Goal: Information Seeking & Learning: Learn about a topic

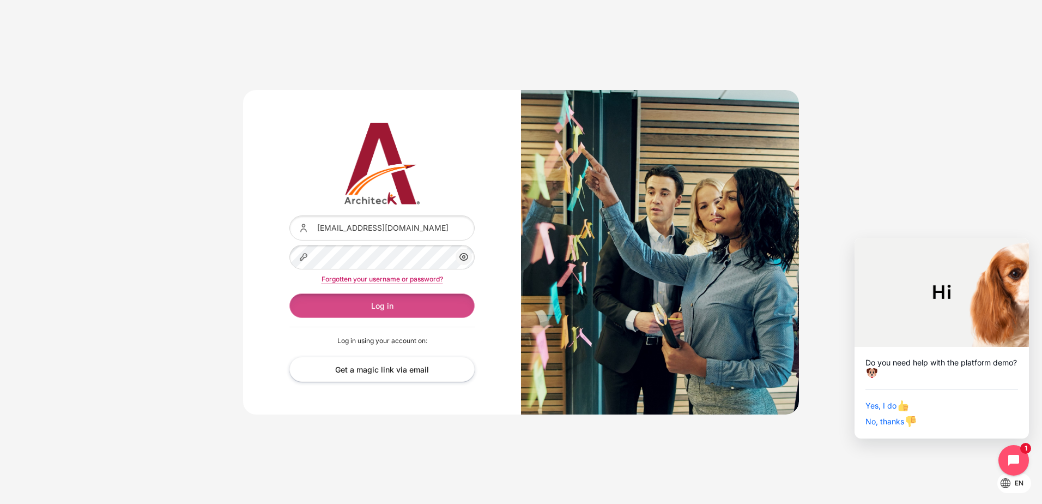
click at [436, 304] on button "Log in" at bounding box center [381, 305] width 185 height 25
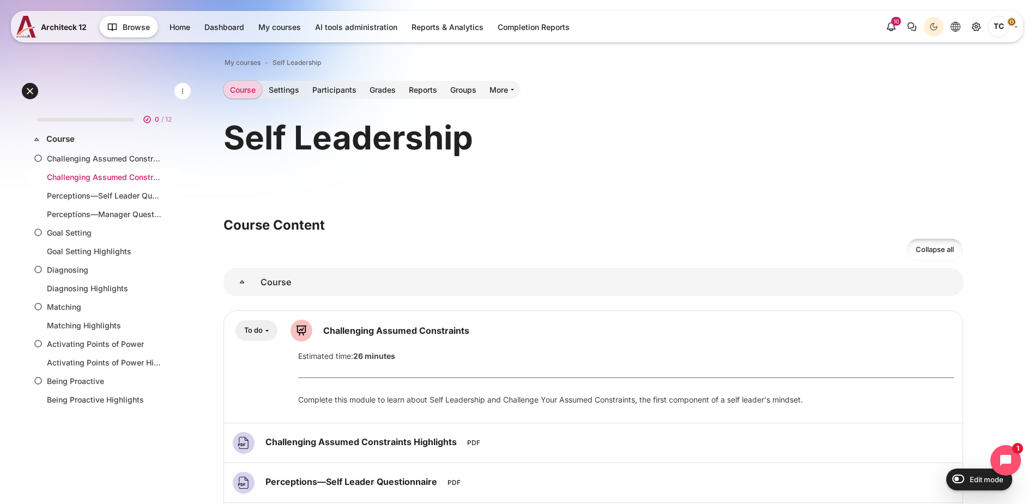
click at [119, 182] on link "Challenging Assumed Constraints Highlights" at bounding box center [104, 176] width 114 height 11
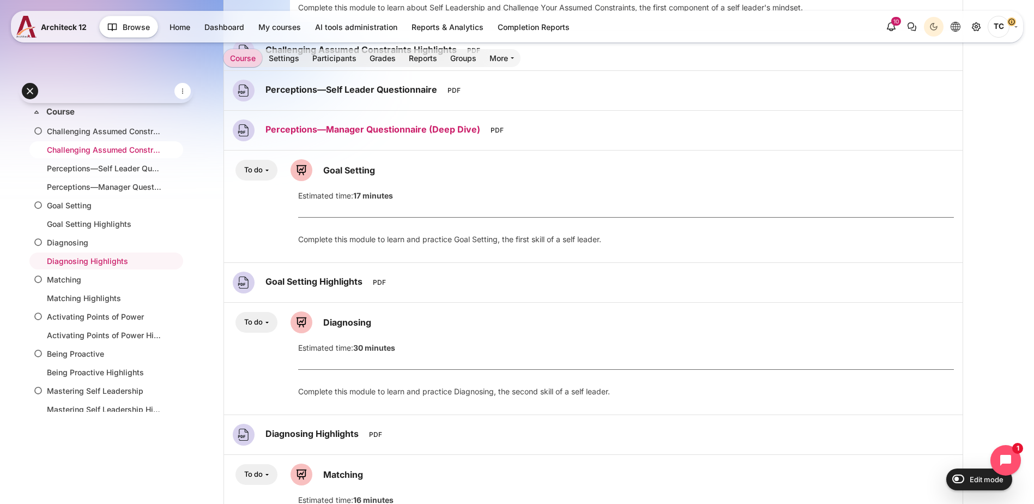
scroll to position [392, 0]
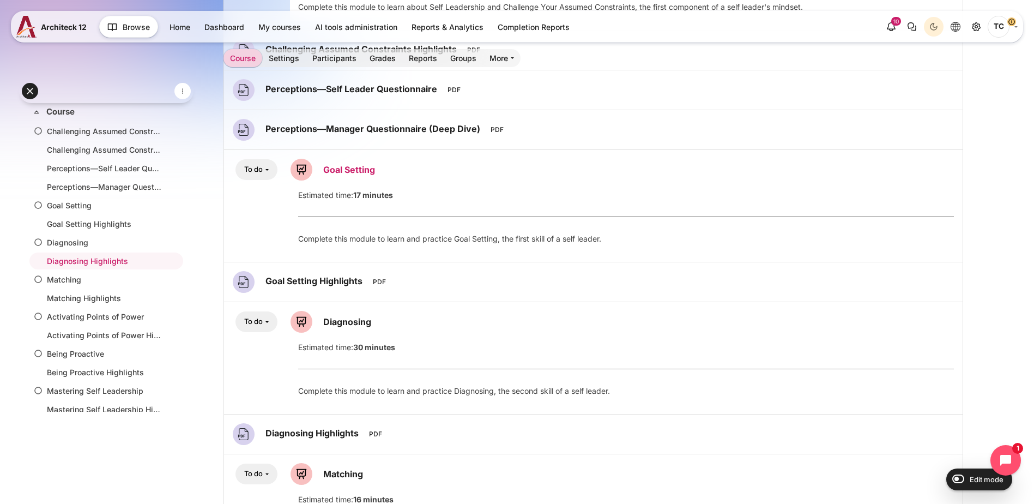
click at [375, 173] on link "Goal Setting Lesson" at bounding box center [349, 169] width 52 height 11
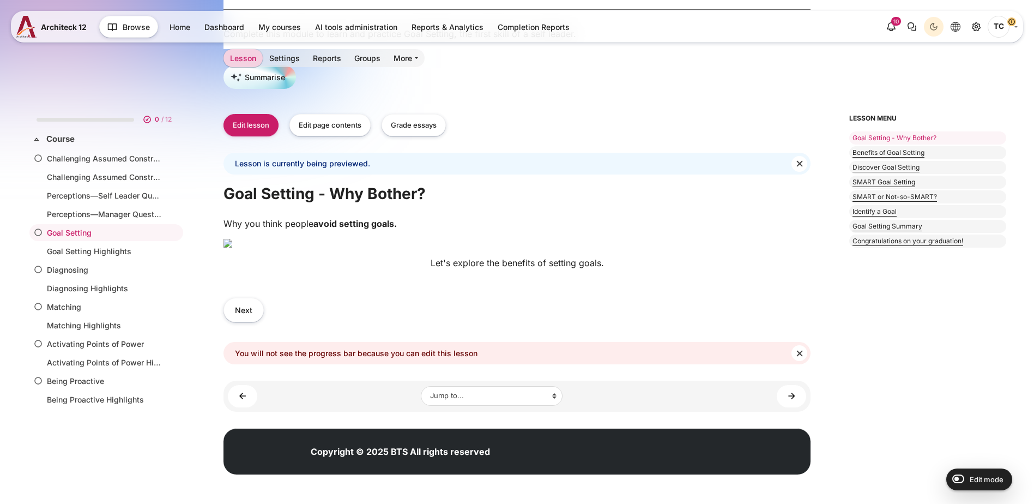
scroll to position [280, 0]
click at [264, 322] on button "Next" at bounding box center [243, 310] width 40 height 25
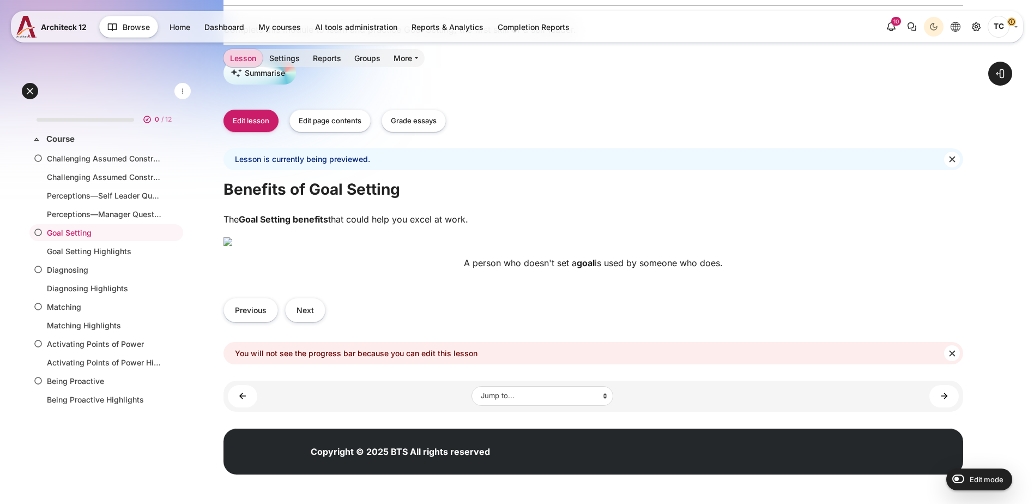
scroll to position [390, 0]
click at [232, 237] on img "Content" at bounding box center [227, 241] width 9 height 9
click at [232, 246] on img "Content" at bounding box center [227, 241] width 9 height 9
click at [325, 322] on button "Next" at bounding box center [305, 310] width 40 height 25
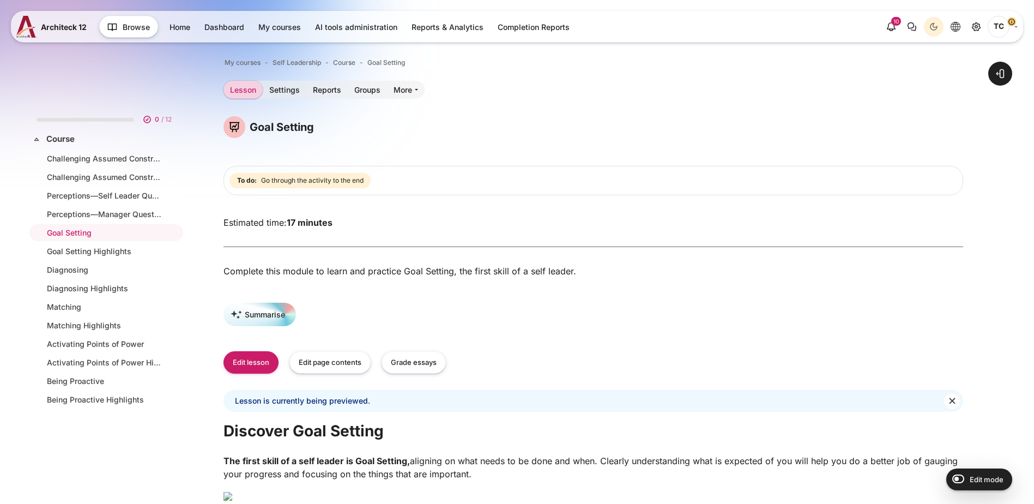
scroll to position [322, 0]
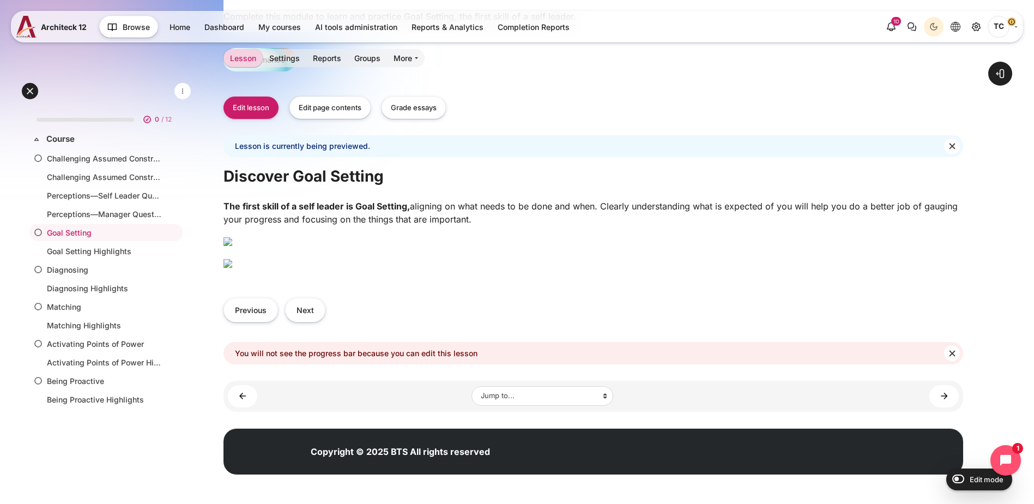
click at [232, 268] on img "Content" at bounding box center [227, 263] width 9 height 9
click at [325, 303] on button "Next" at bounding box center [305, 310] width 40 height 25
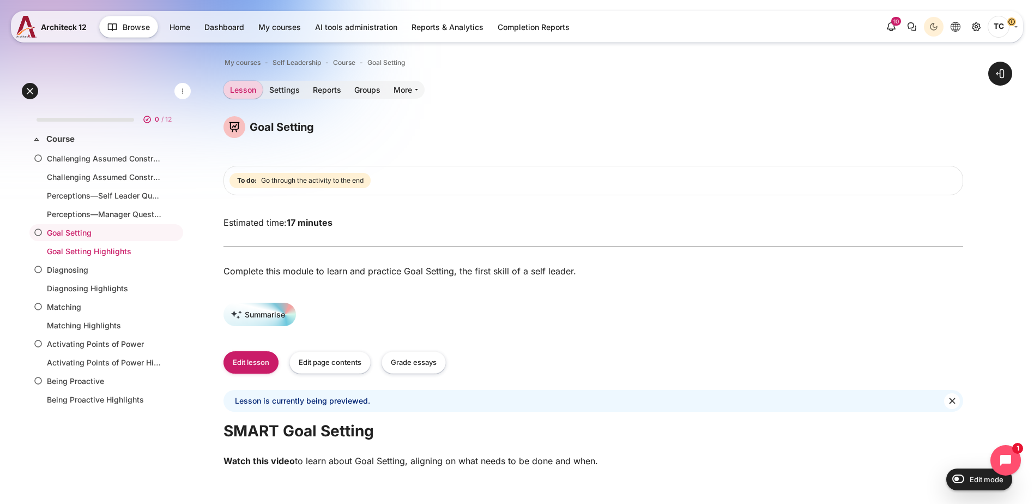
drag, startPoint x: 81, startPoint y: 244, endPoint x: 67, endPoint y: 255, distance: 17.5
click at [81, 244] on li "Goal Setting Highlights" at bounding box center [106, 251] width 154 height 17
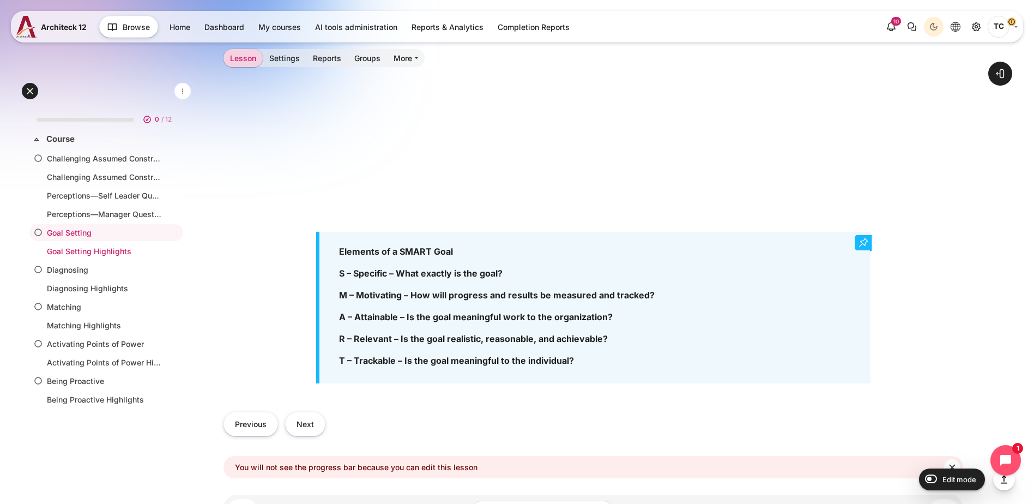
scroll to position [689, 0]
click at [325, 411] on button "Next" at bounding box center [305, 423] width 40 height 25
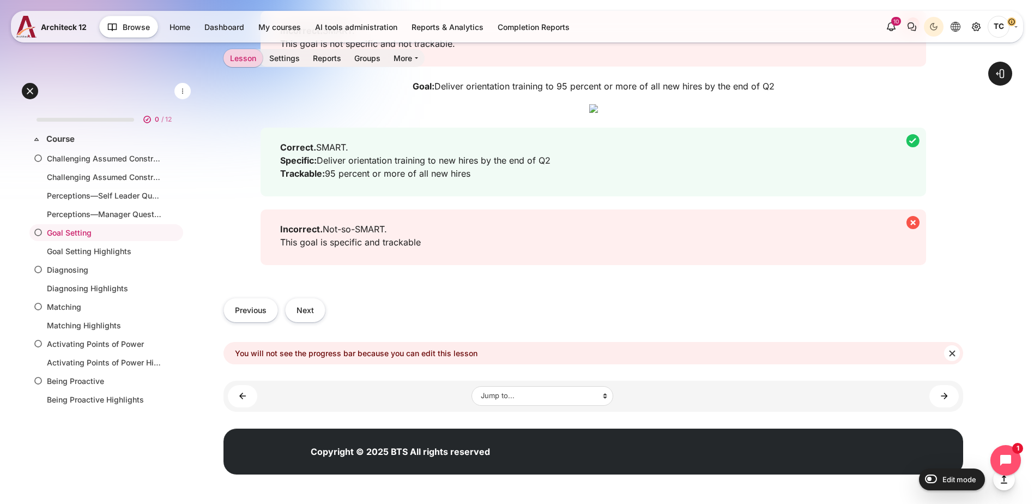
scroll to position [1726, 0]
click at [325, 298] on form "Next" at bounding box center [305, 310] width 40 height 25
click at [325, 306] on button "Next" at bounding box center [305, 310] width 40 height 25
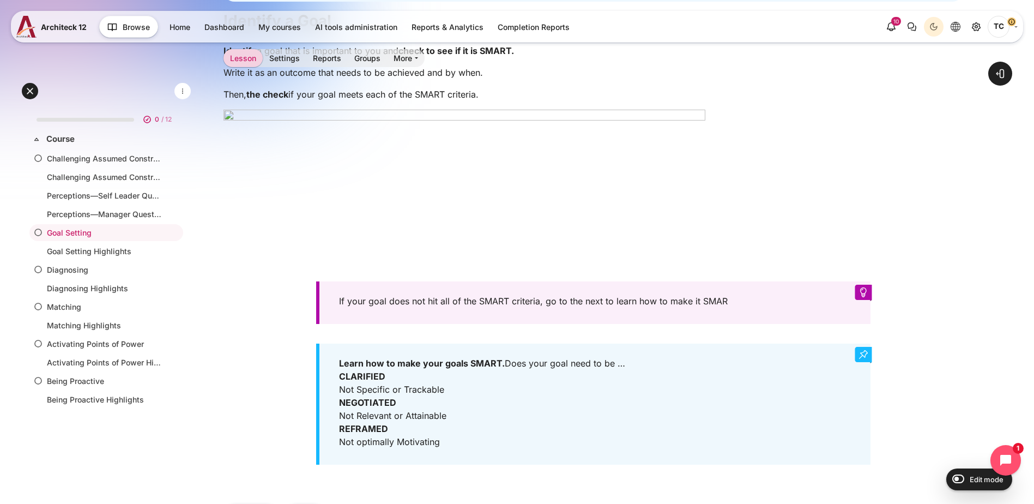
scroll to position [621, 0]
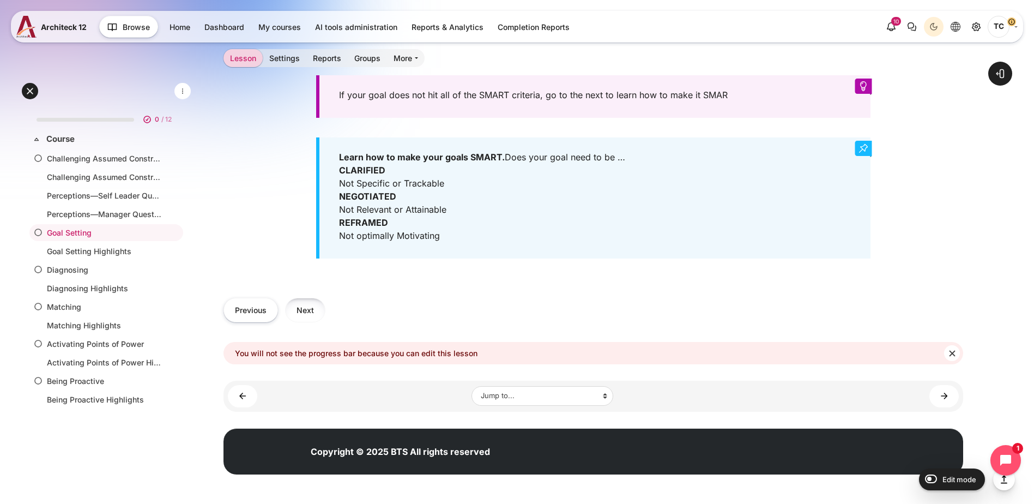
click at [325, 314] on button "Next" at bounding box center [305, 310] width 40 height 25
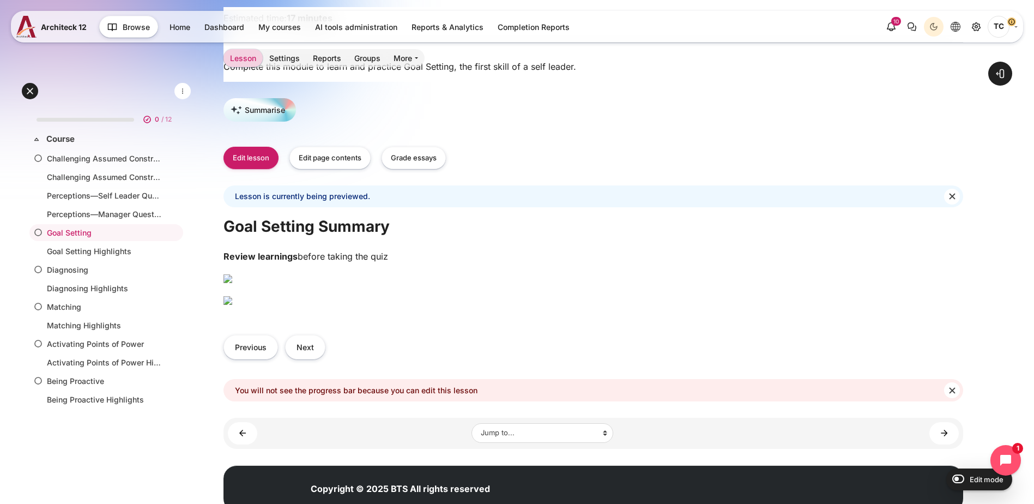
scroll to position [245, 0]
